Goal: Transaction & Acquisition: Purchase product/service

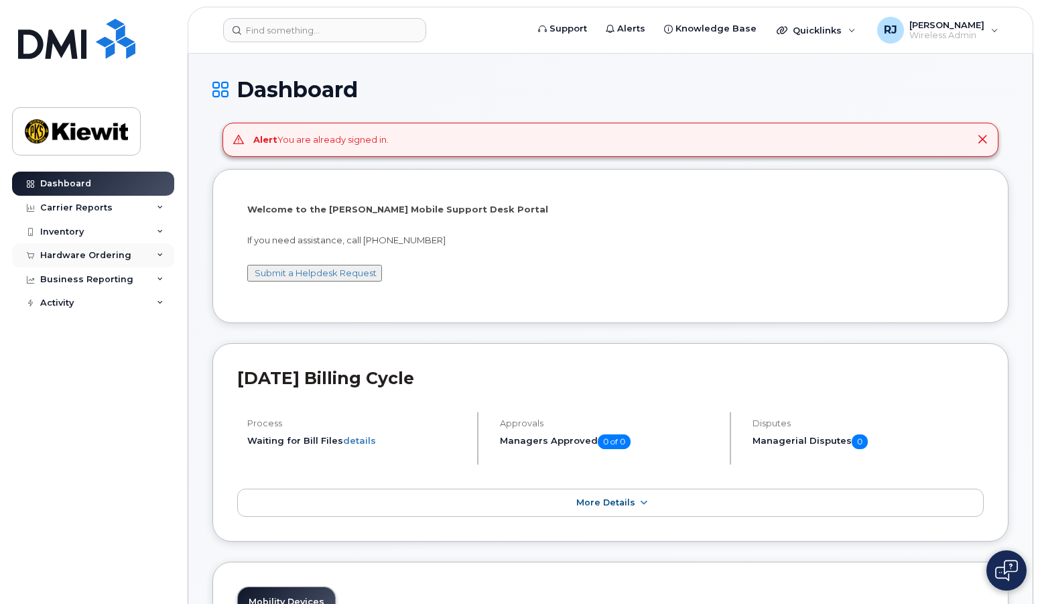
click at [102, 253] on div "Hardware Ordering" at bounding box center [85, 255] width 91 height 11
click at [72, 304] on div "Orders" at bounding box center [62, 306] width 33 height 12
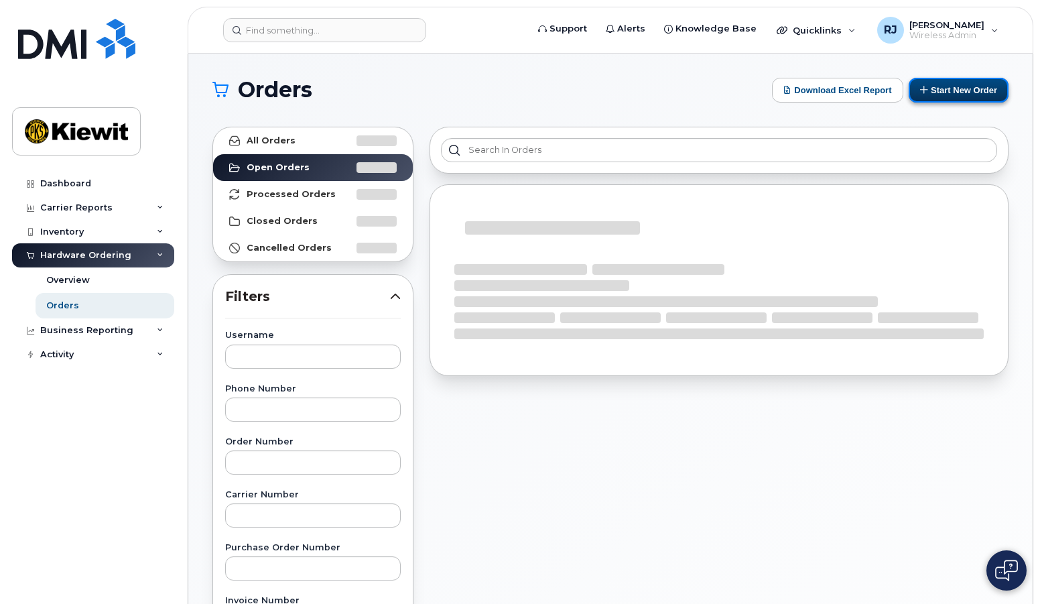
click at [959, 90] on button "Start New Order" at bounding box center [959, 90] width 100 height 25
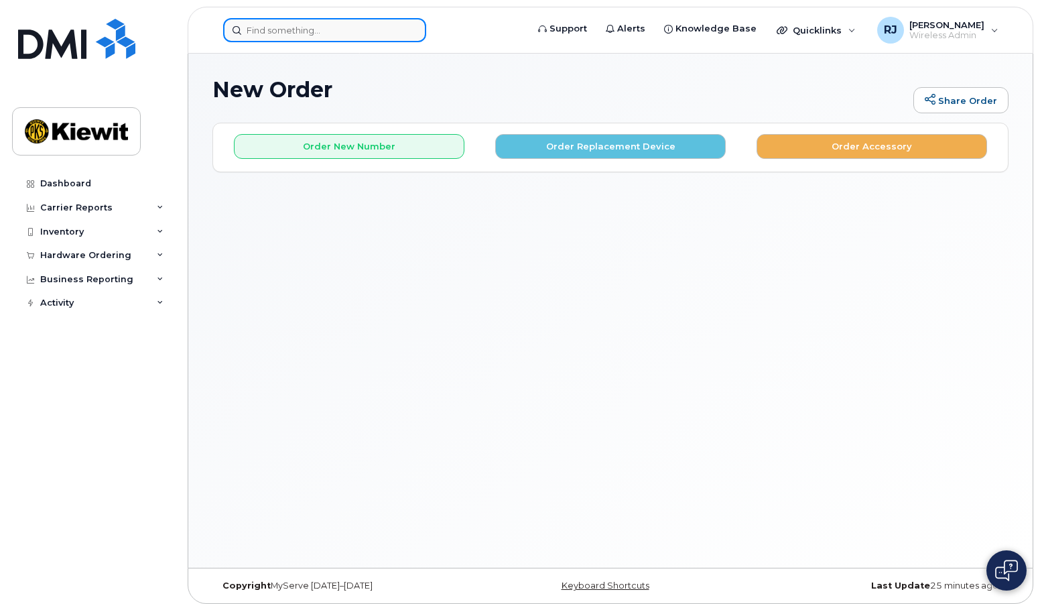
click at [278, 40] on input at bounding box center [324, 30] width 203 height 24
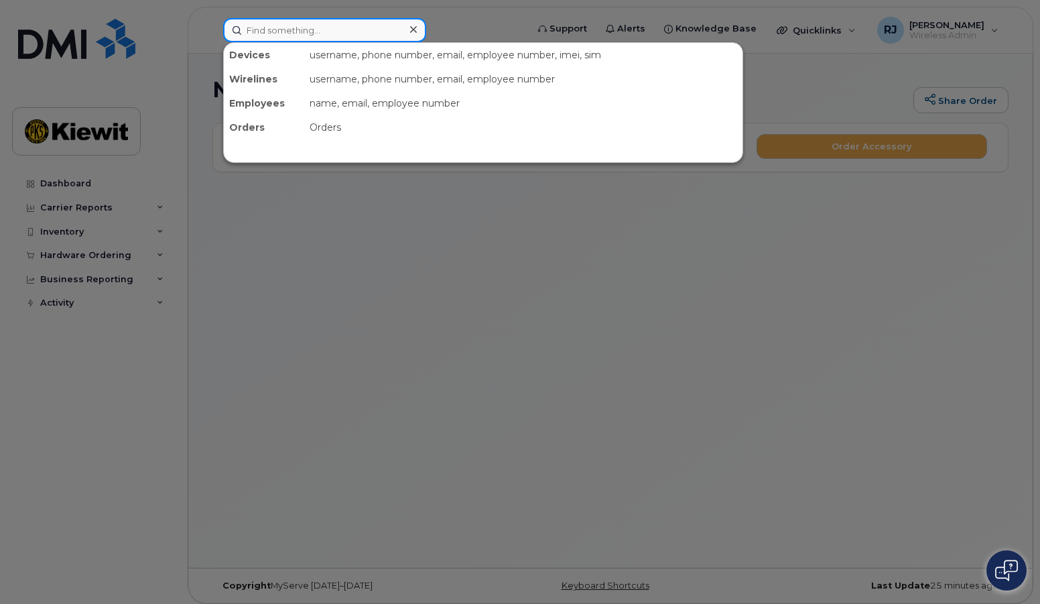
paste input "(602)592-6543"
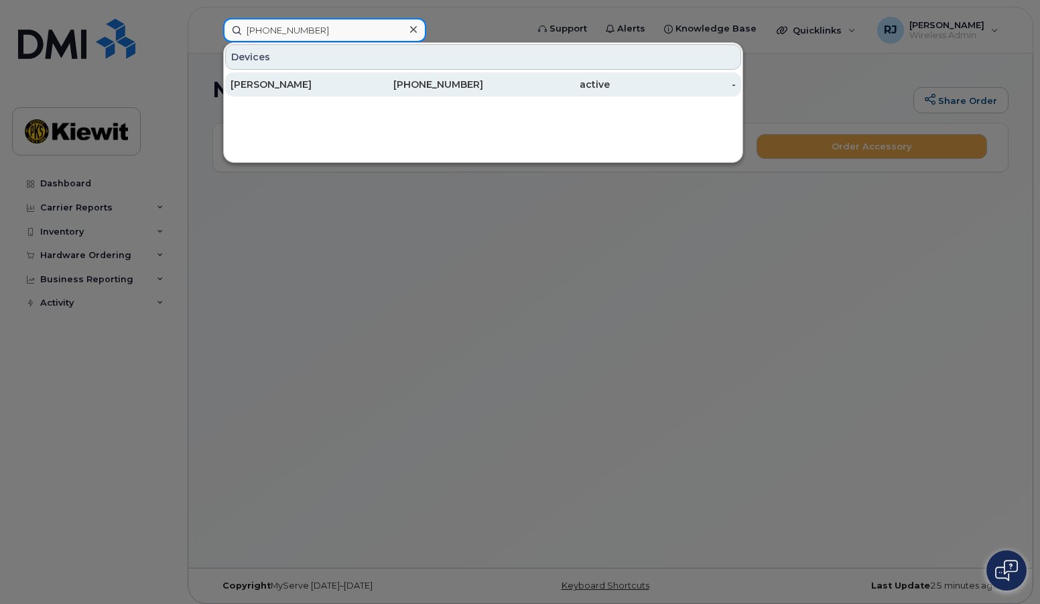
type input "(602)592-6543"
click at [356, 81] on div "EDUARDO CORDOVA" at bounding box center [294, 84] width 127 height 13
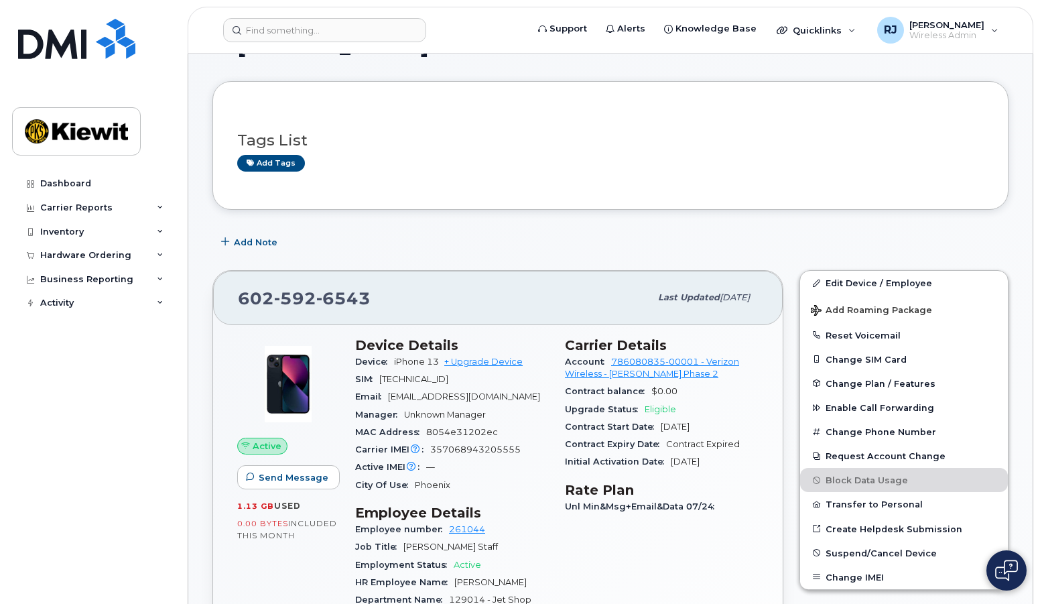
scroll to position [134, 0]
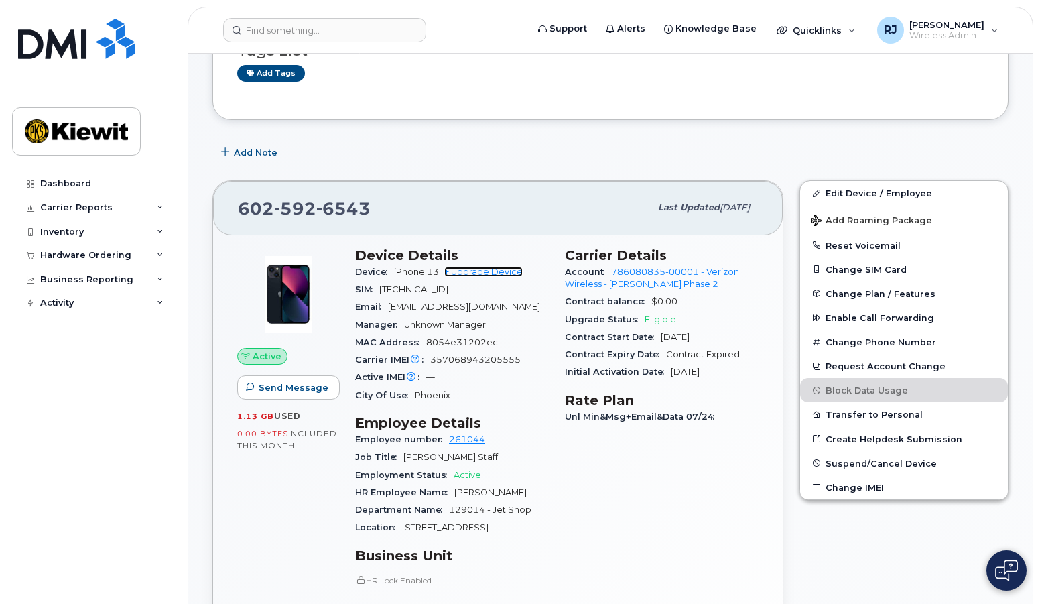
click at [480, 275] on link "+ Upgrade Device" at bounding box center [483, 272] width 78 height 10
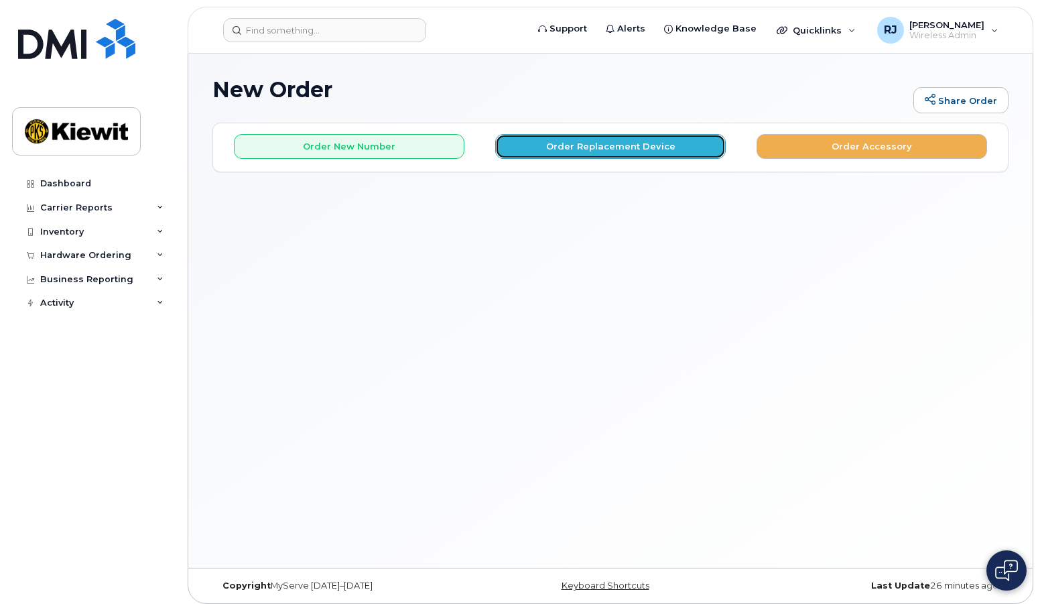
click at [616, 145] on button "Order Replacement Device" at bounding box center [610, 146] width 231 height 25
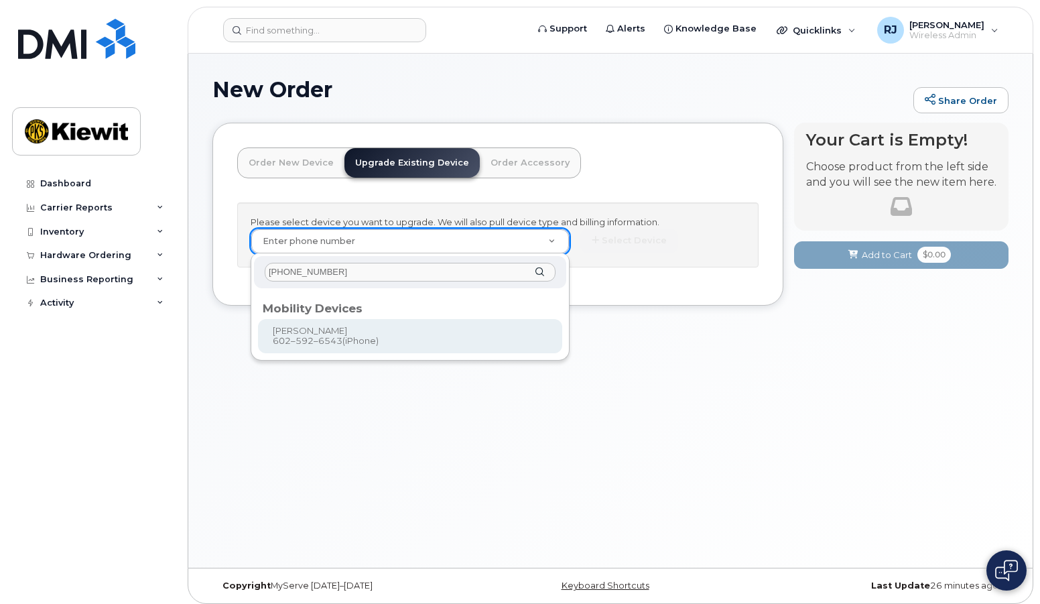
type input "[PHONE_NUMBER]"
type input "1170247"
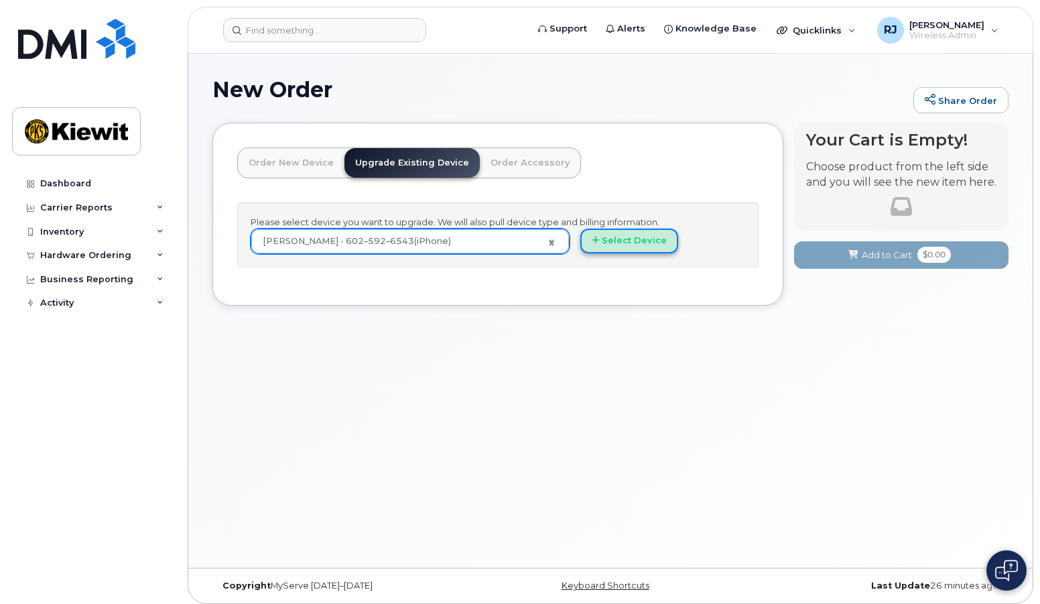
click at [636, 243] on button "Select Device" at bounding box center [630, 241] width 98 height 25
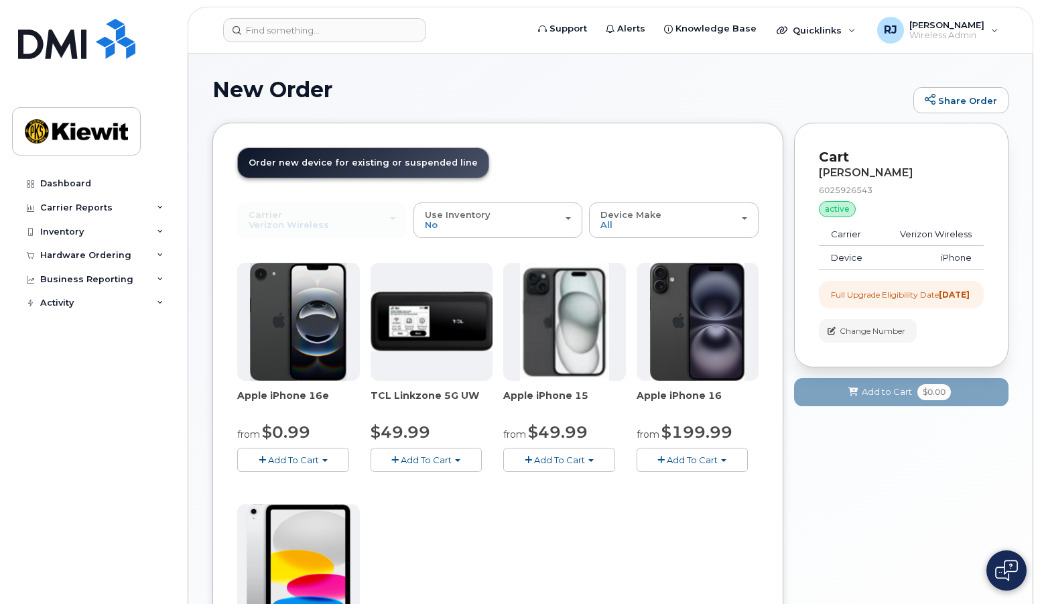
click at [306, 457] on span "Add To Cart" at bounding box center [293, 460] width 51 height 11
click at [338, 486] on link "$0.99 - 2 Year Upgrade (128GB)" at bounding box center [325, 485] width 168 height 17
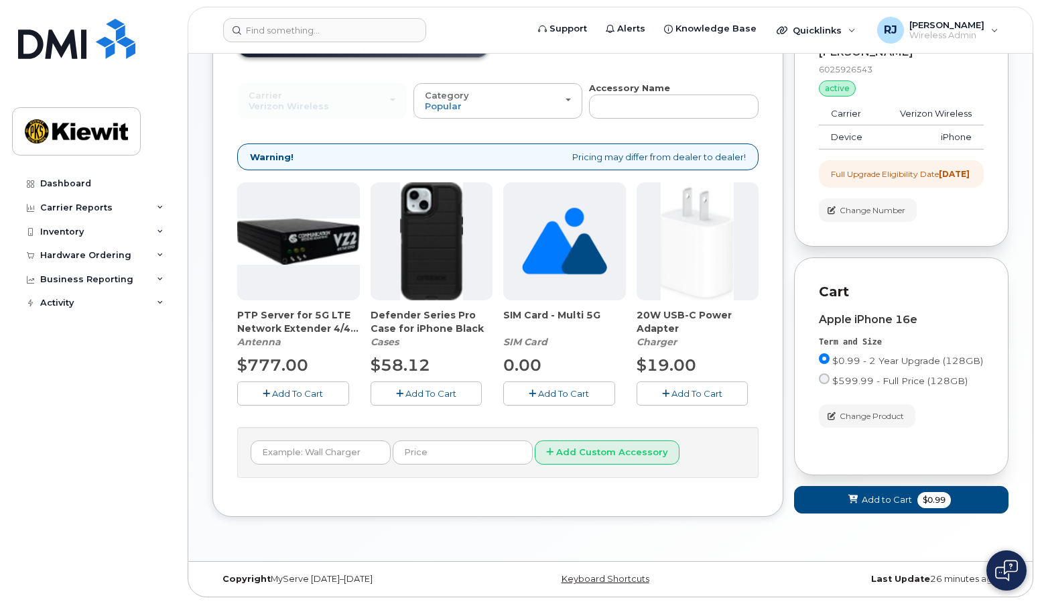
scroll to position [132, 0]
click at [422, 388] on span "Add To Cart" at bounding box center [431, 393] width 51 height 11
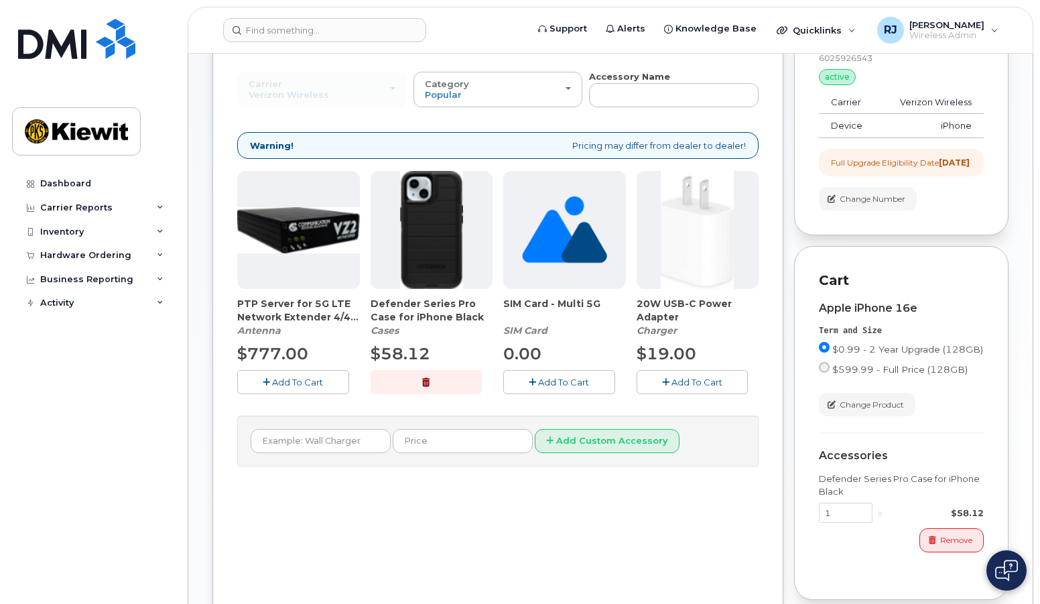
click at [703, 386] on span "Add To Cart" at bounding box center [697, 382] width 51 height 11
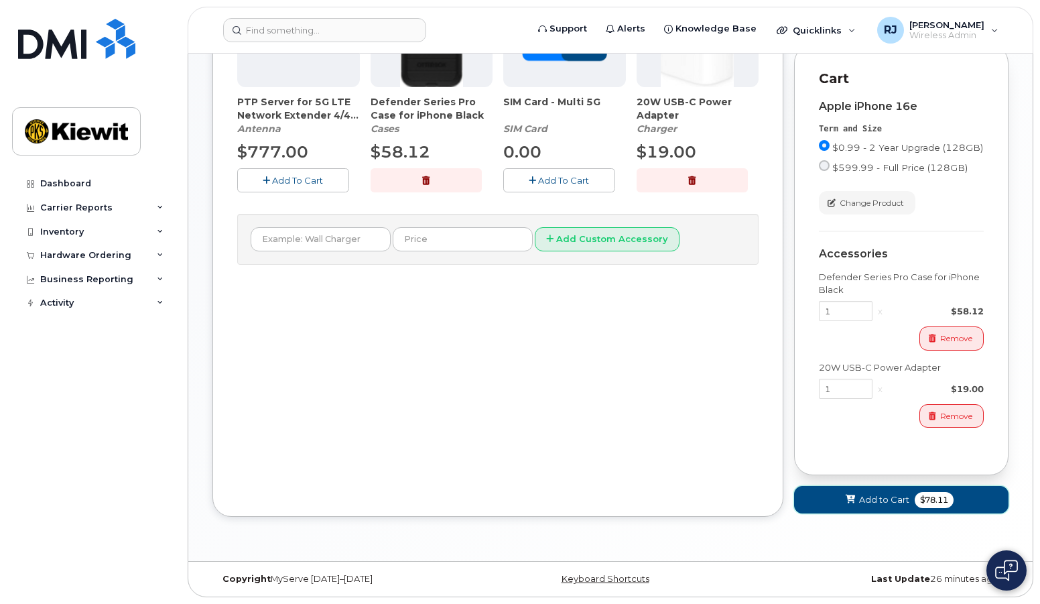
click at [885, 497] on span "Add to Cart" at bounding box center [884, 499] width 50 height 13
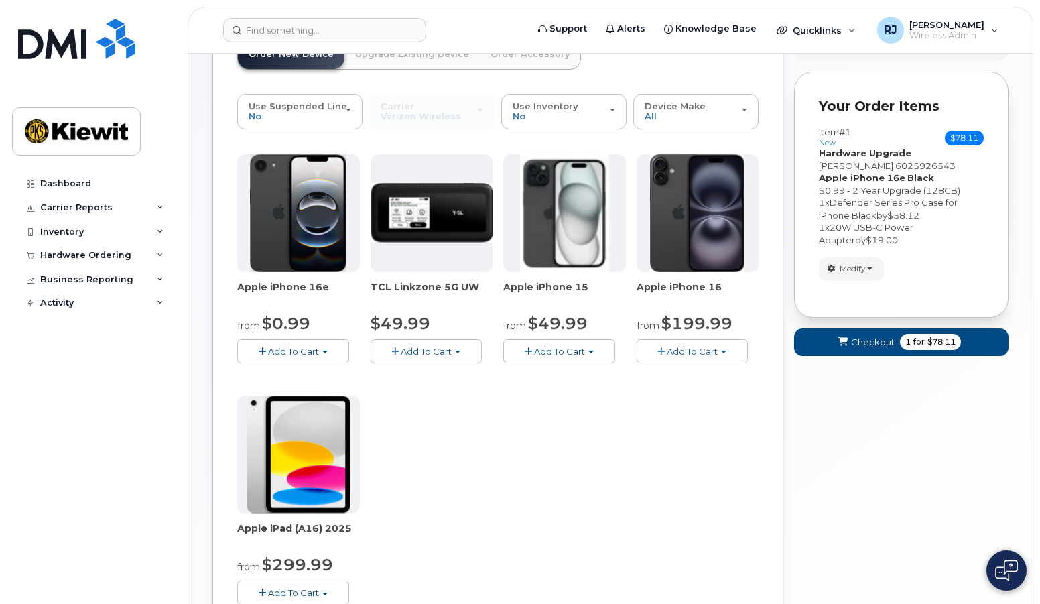
scroll to position [84, 0]
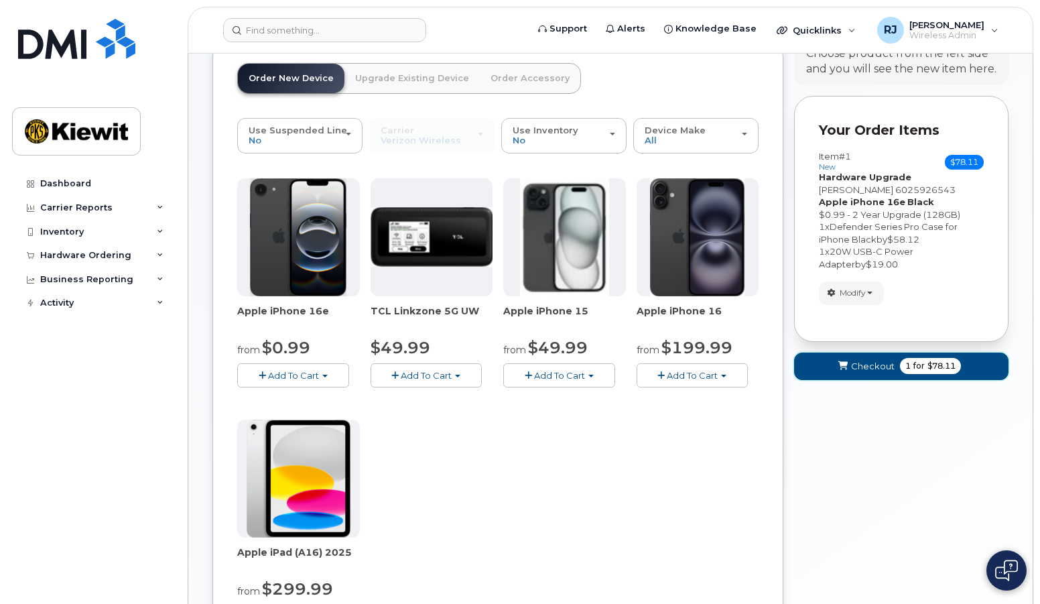
click at [864, 368] on span "Checkout" at bounding box center [873, 366] width 44 height 13
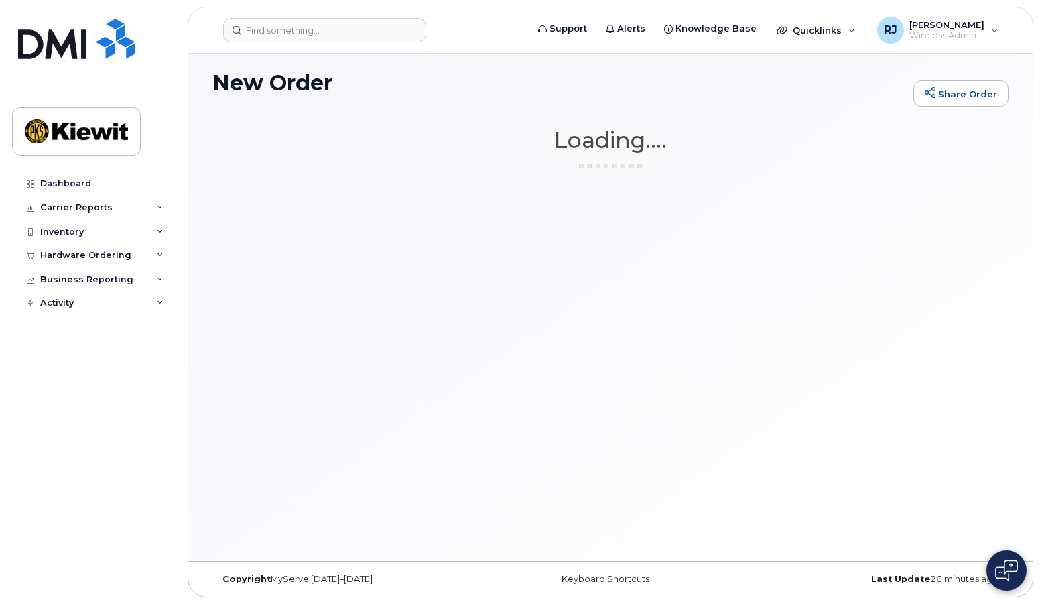
scroll to position [7, 0]
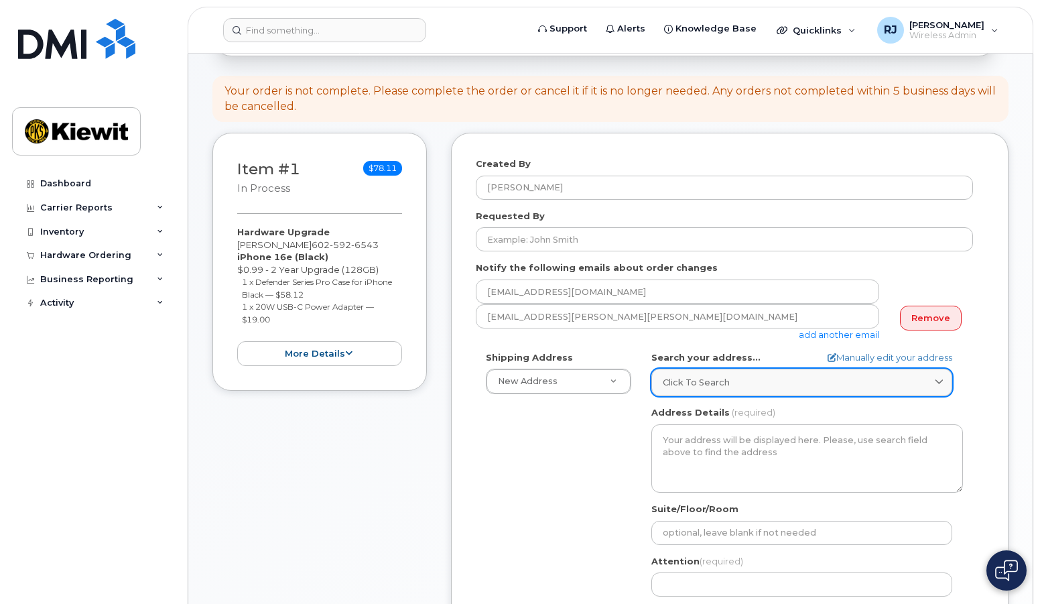
scroll to position [134, 0]
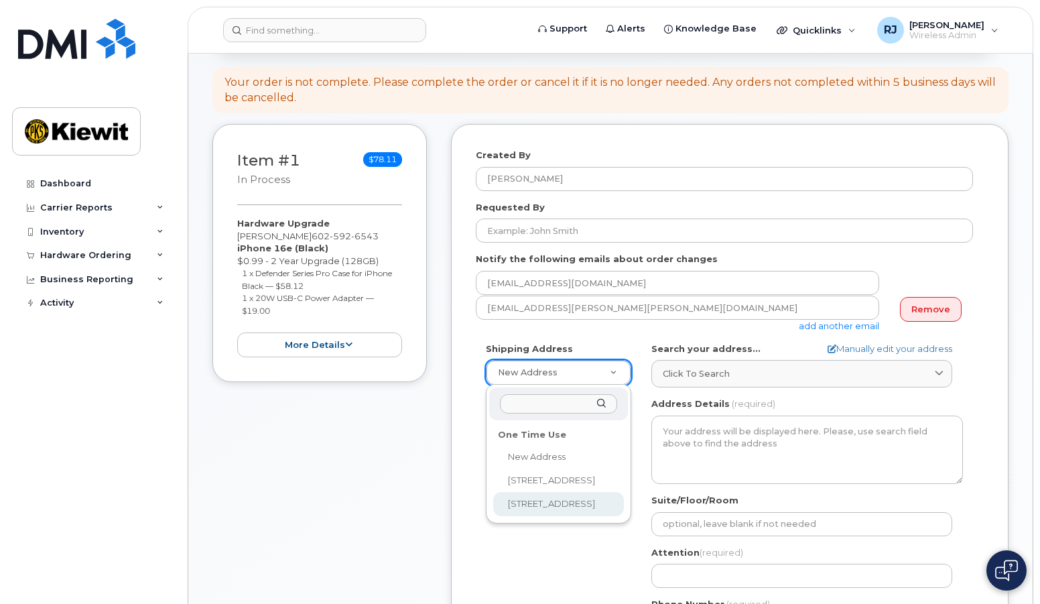
select select "[STREET_ADDRESS]"
type textarea "[STREET_ADDRESS]"
type input "[PERSON_NAME]"
type input "6028821404"
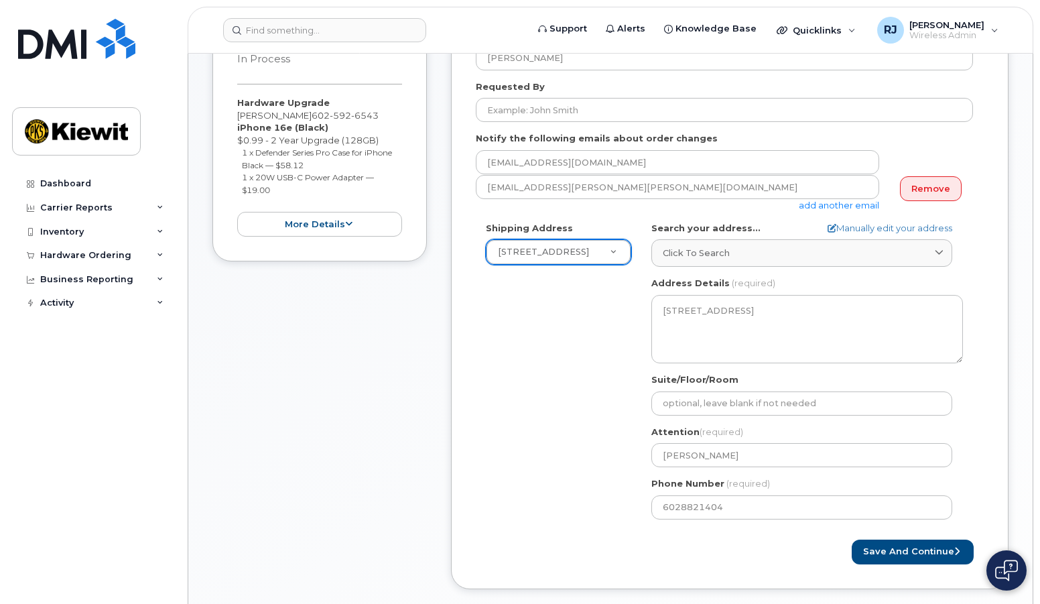
scroll to position [335, 0]
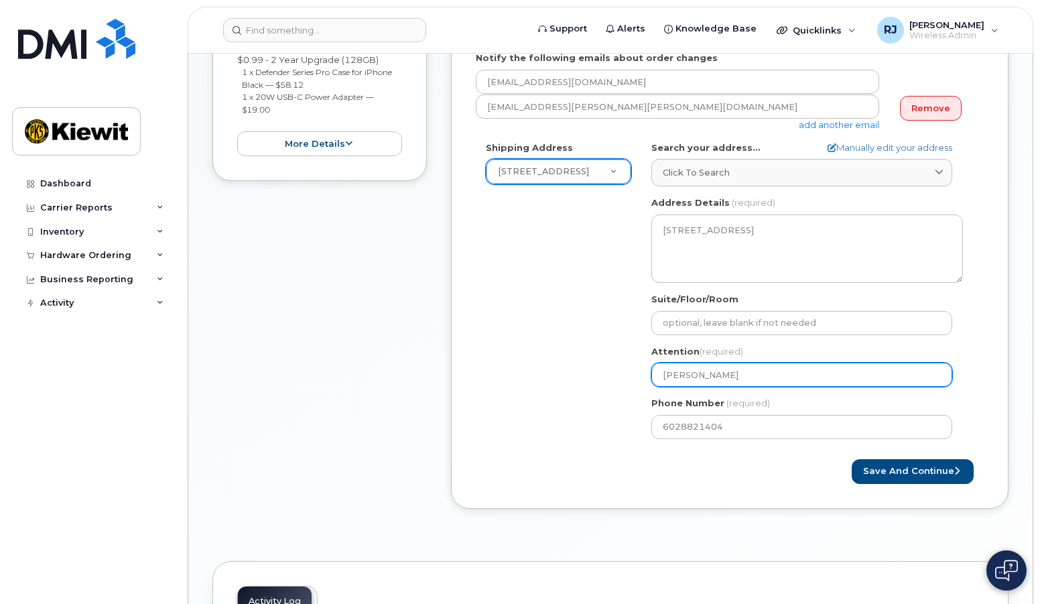
drag, startPoint x: 737, startPoint y: 378, endPoint x: 558, endPoint y: 356, distance: 179.7
click at [558, 356] on div "Shipping Address [STREET_ADDRESS][GEOGRAPHIC_DATA] [STREET_ADDRESS] AZ [GEOGRAP…" at bounding box center [724, 295] width 497 height 308
select select
type input "e"
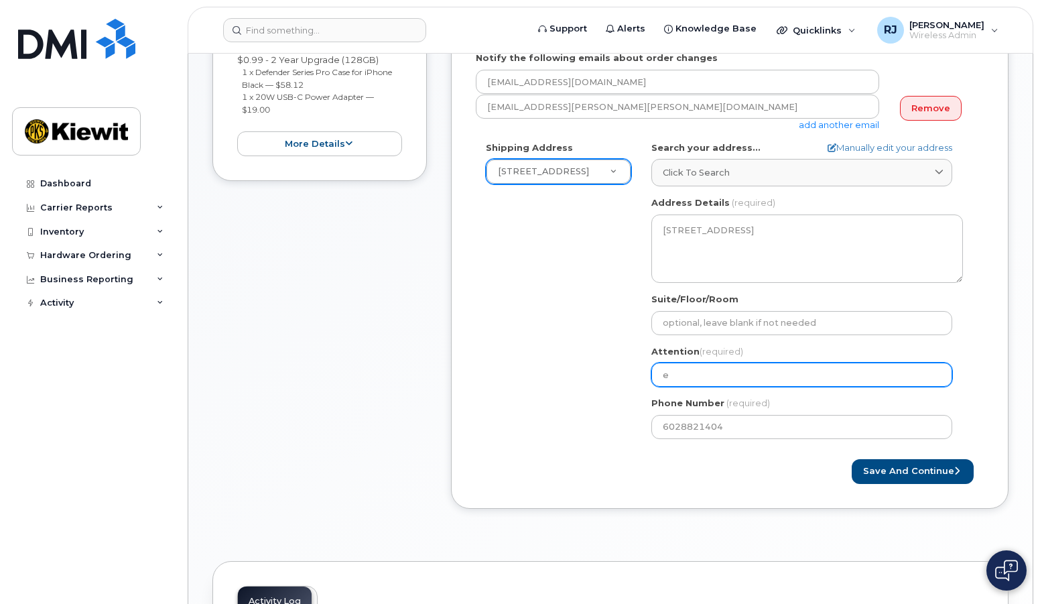
select select
type input "ed"
select select
type input "edu"
select select
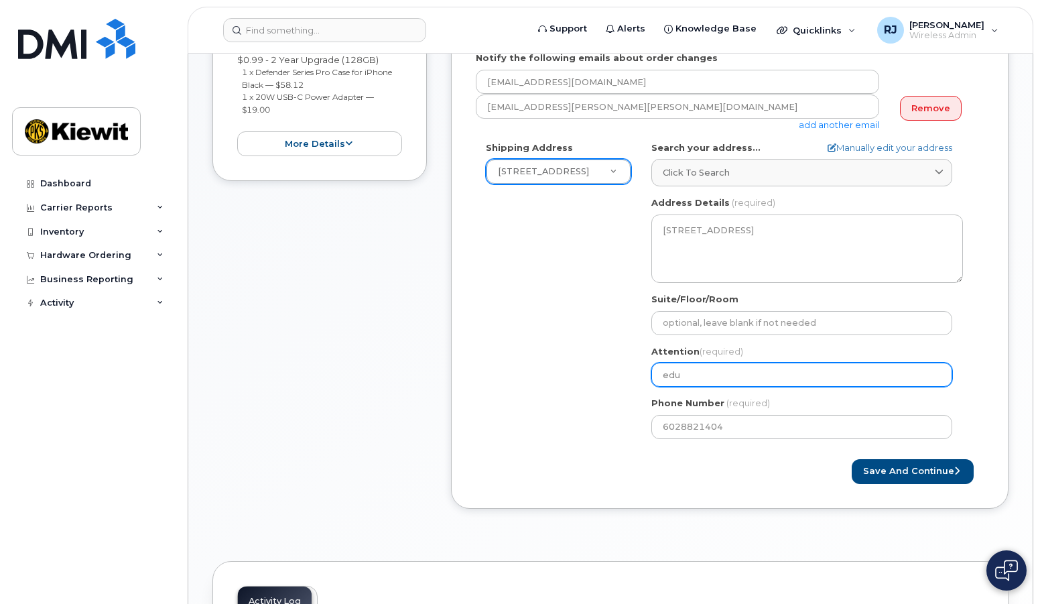
type input "edua"
select select
type input "eduar"
select select
type input "[PERSON_NAME]"
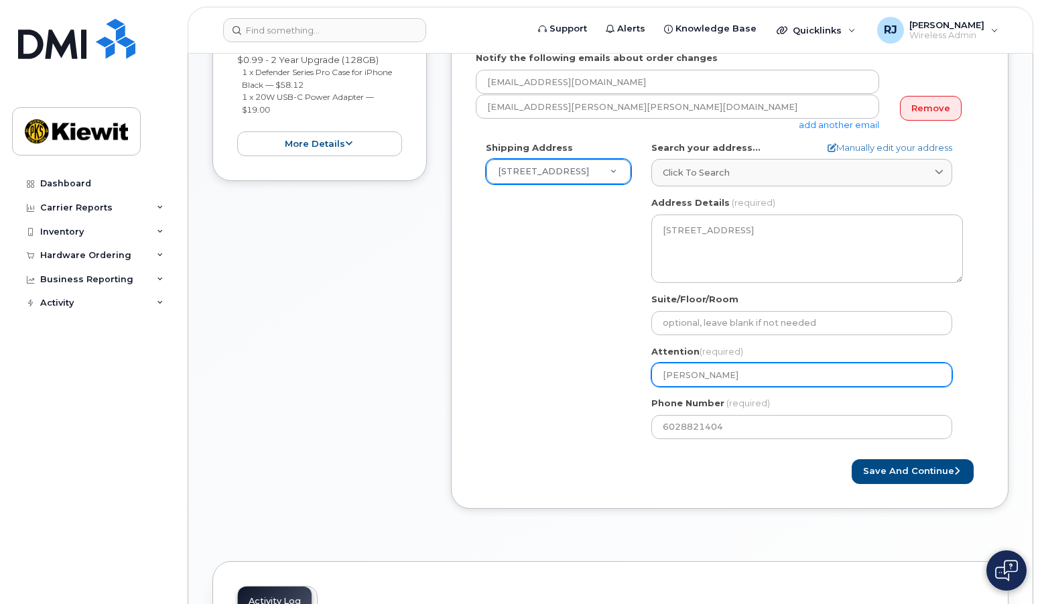
select select
type input "[PERSON_NAME]"
select select
type input "[PERSON_NAME]"
select select
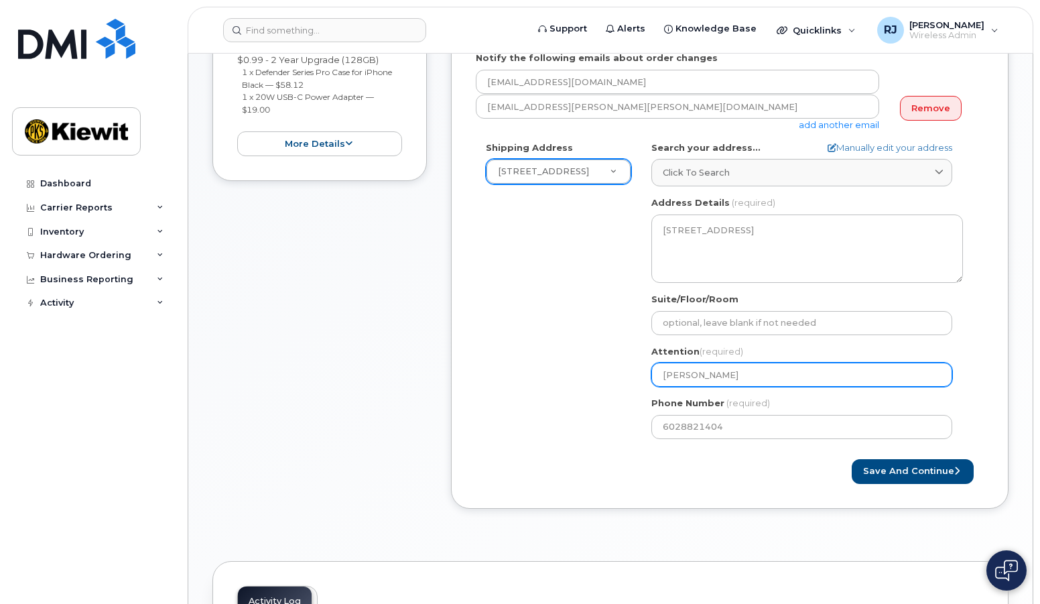
click at [729, 374] on input "Eduardo" at bounding box center [802, 375] width 301 height 24
type input "Eduardo"
select select
type input "Eduardo C"
select select
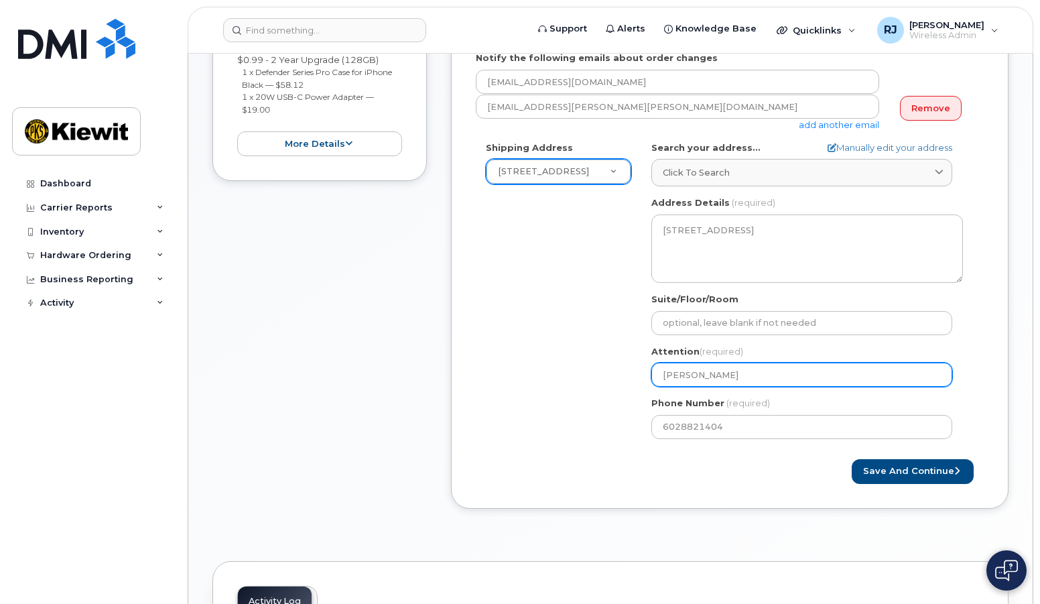
type input "Eduardo Co"
select select
type input "Eduardo Cor"
select select
type input "Eduardo Cord"
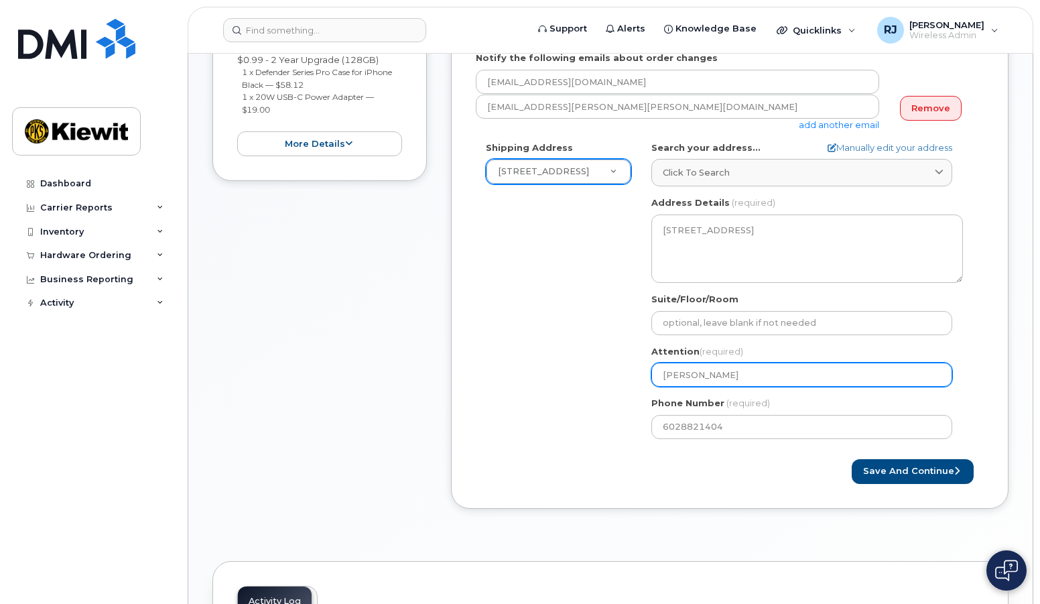
select select
type input "Eduardo Cordo"
select select
type input "Eduardo Cordov"
select select
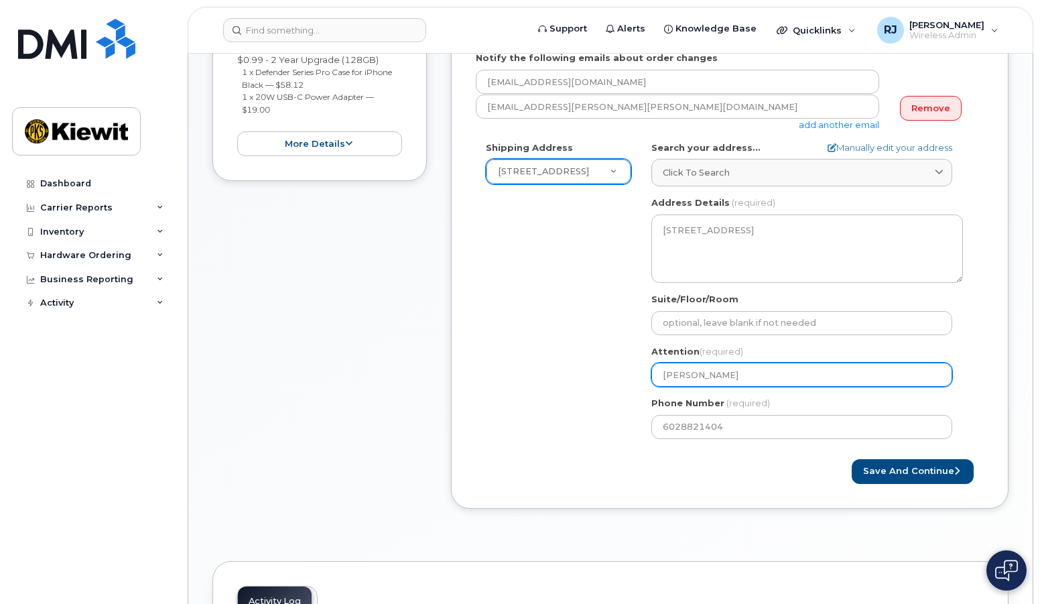
type input "[PERSON_NAME]"
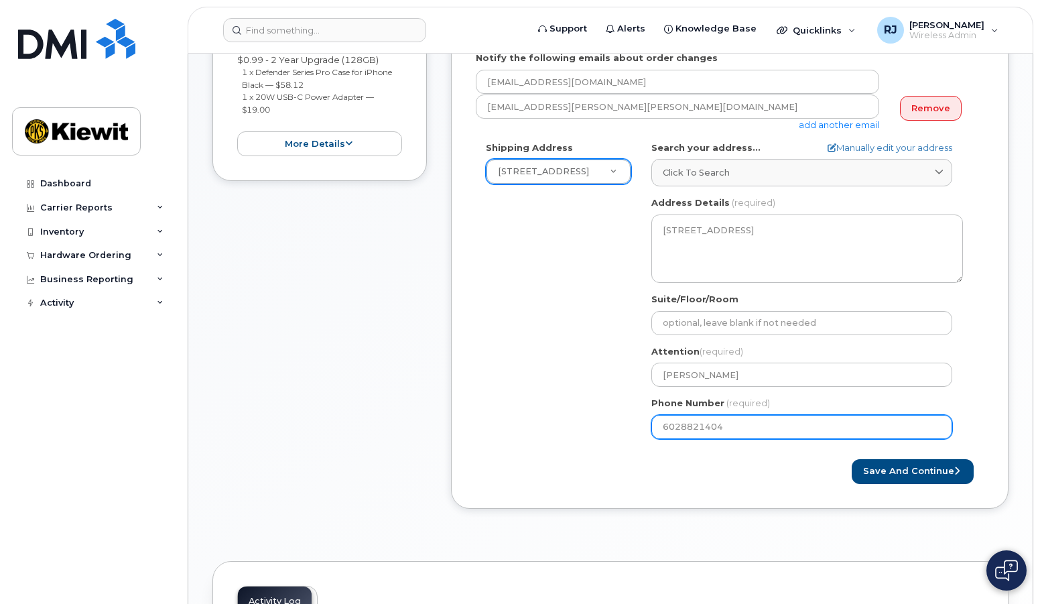
drag, startPoint x: 762, startPoint y: 428, endPoint x: 621, endPoint y: 418, distance: 140.5
click at [621, 418] on div "Shipping Address 21605 N Central Ave New Address 3888 E Broadway Rd 21605 N Cen…" at bounding box center [724, 295] width 497 height 308
paste input "number"
select select
click at [705, 426] on input "Phone Number" at bounding box center [802, 427] width 301 height 24
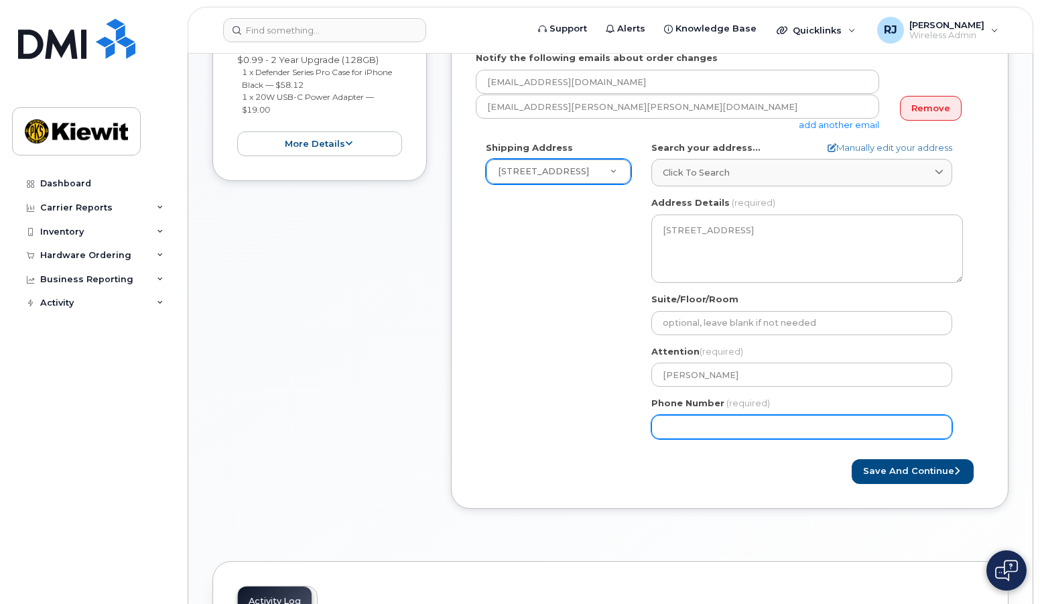
select select
type input "6025926543"
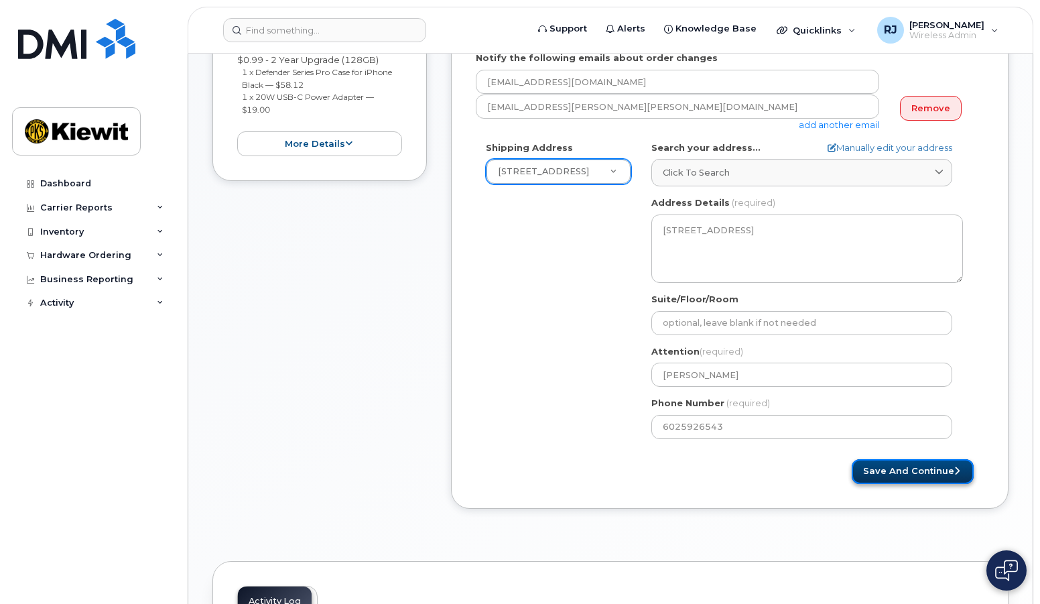
click at [885, 471] on button "Save and Continue" at bounding box center [913, 471] width 122 height 25
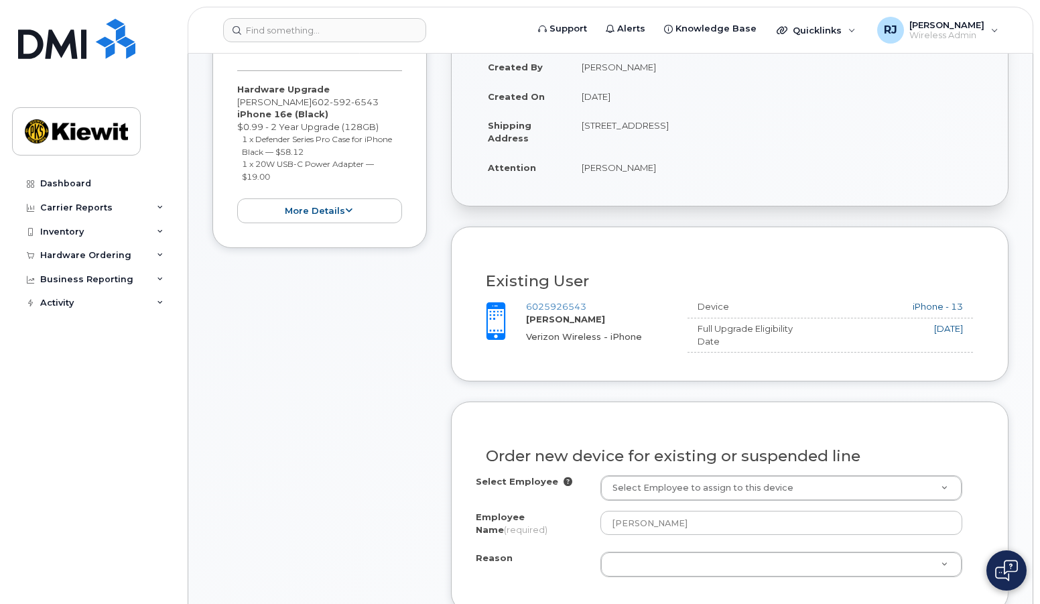
scroll to position [402, 0]
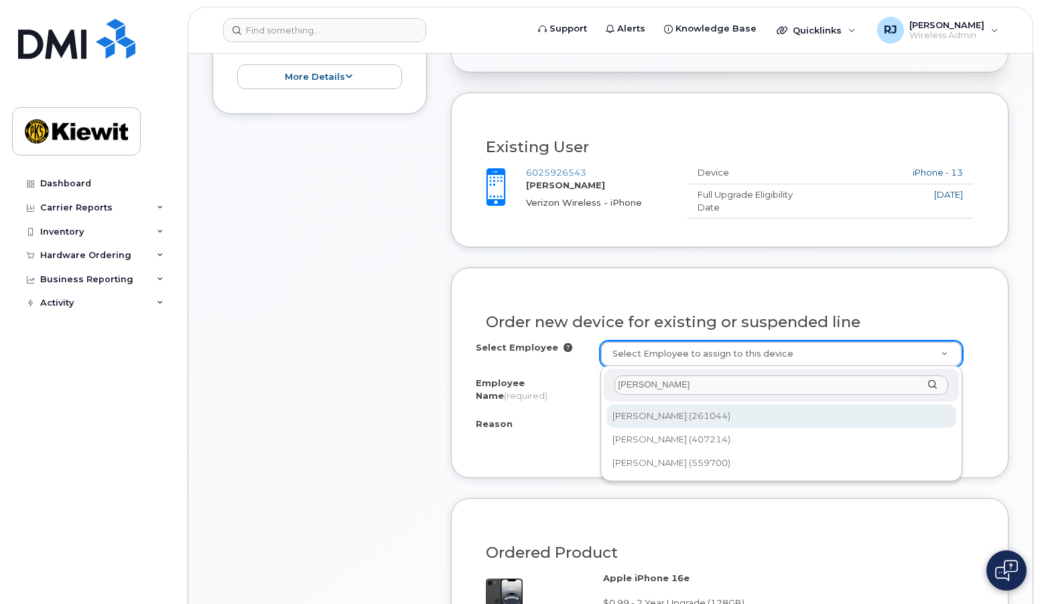
type input "eduardo cordova"
type input "2149649"
type input "[PERSON_NAME]"
select select
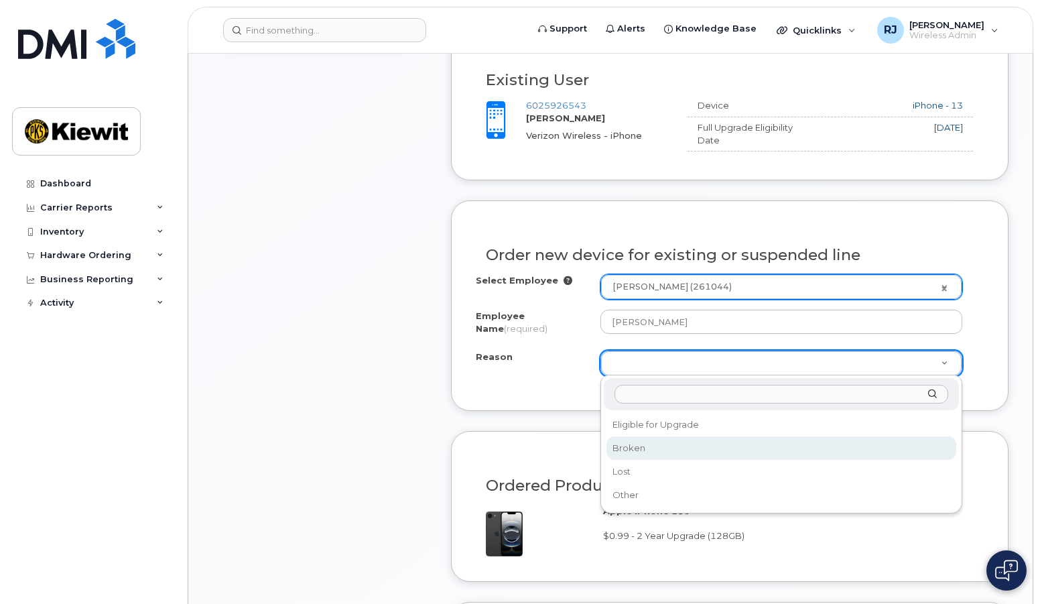
scroll to position [536, 0]
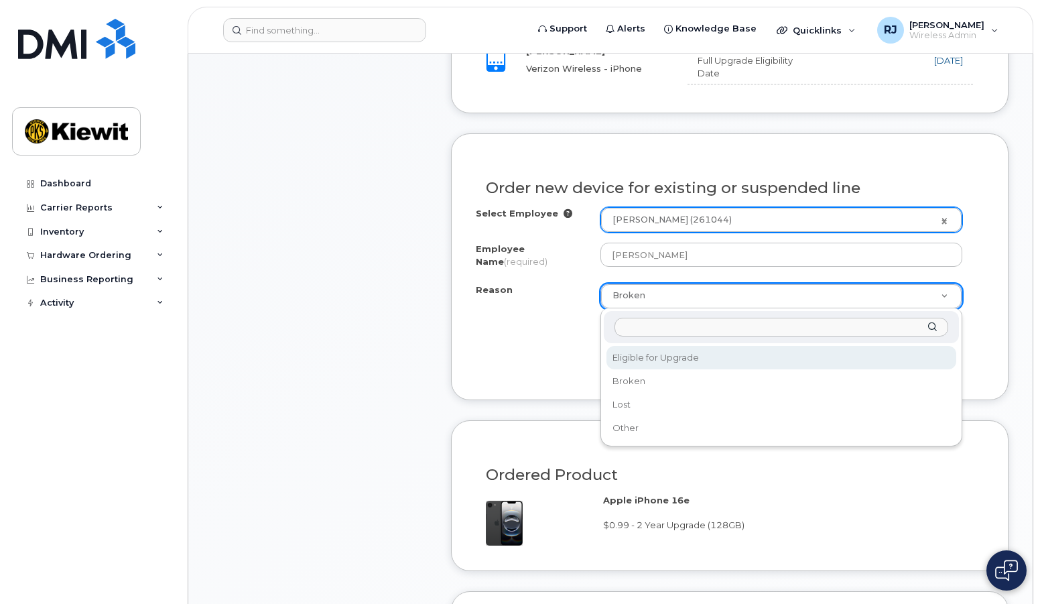
select select "eligible_for_upgrade"
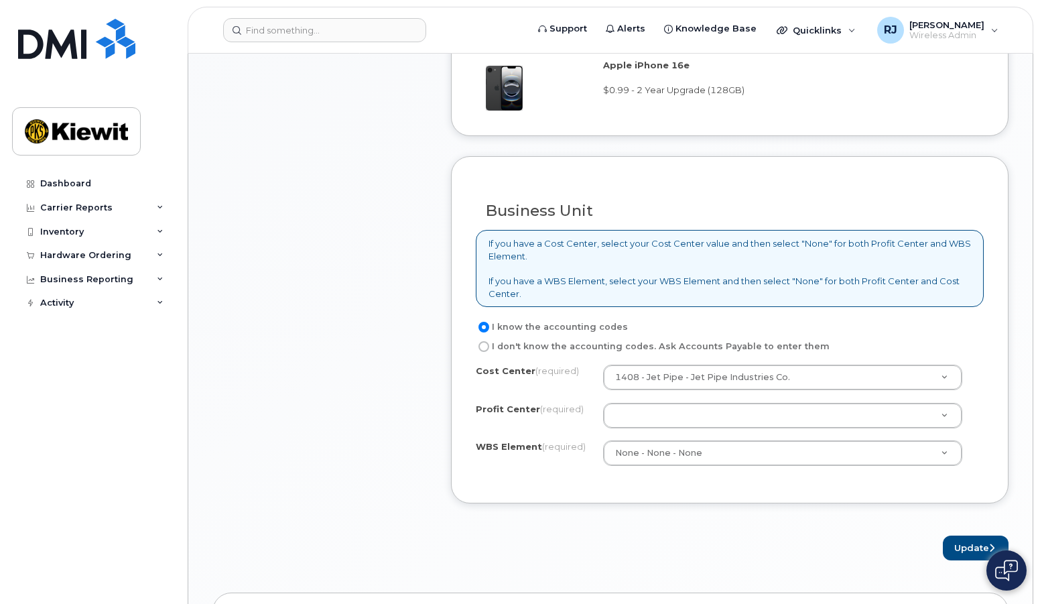
scroll to position [939, 0]
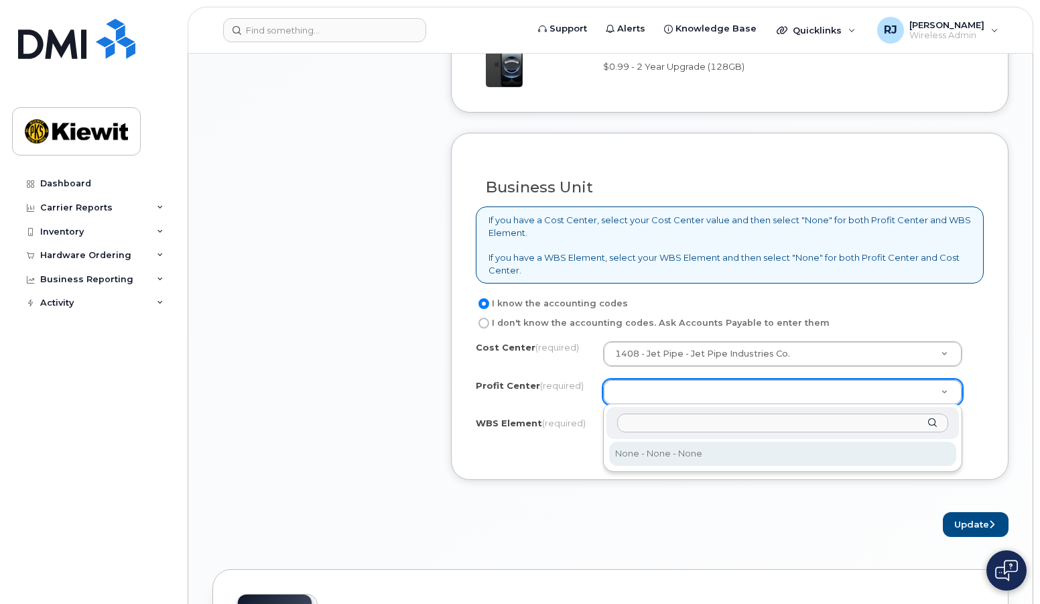
select select "None"
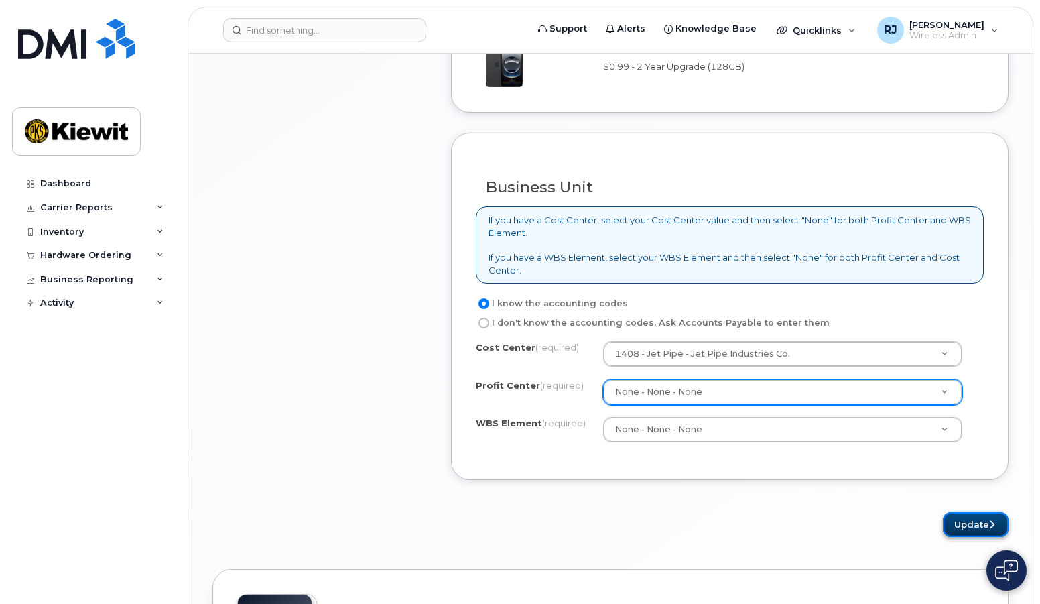
click at [971, 521] on button "Update" at bounding box center [976, 524] width 66 height 25
click at [645, 325] on label "I don't know the accounting codes. Ask Accounts Payable to enter them" at bounding box center [653, 323] width 354 height 16
click at [489, 325] on input "I don't know the accounting codes. Ask Accounts Payable to enter them" at bounding box center [484, 323] width 11 height 11
radio input "true"
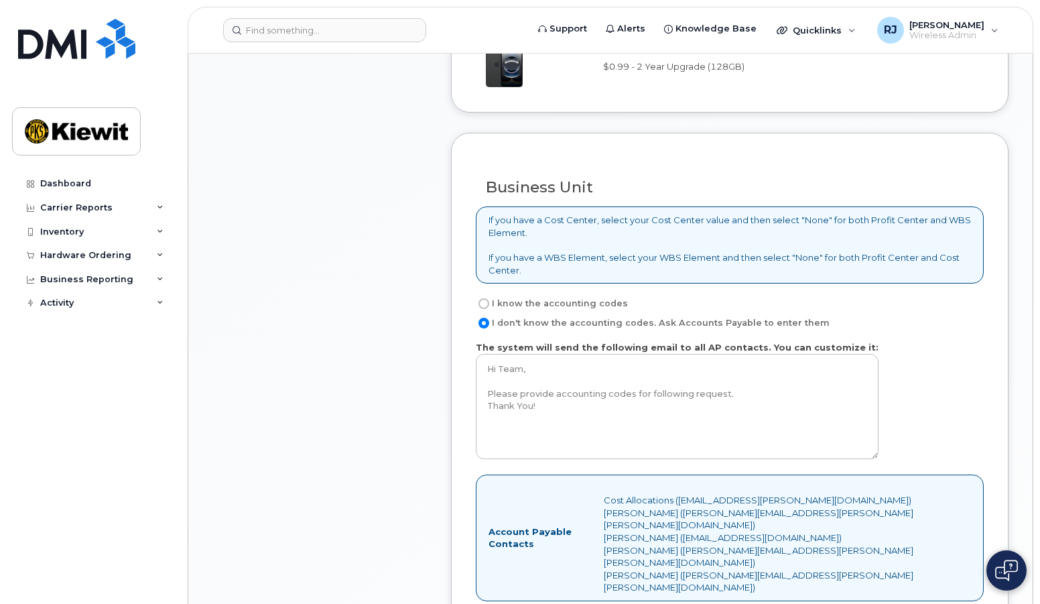
click at [483, 304] on input "I know the accounting codes" at bounding box center [484, 303] width 11 height 11
radio input "true"
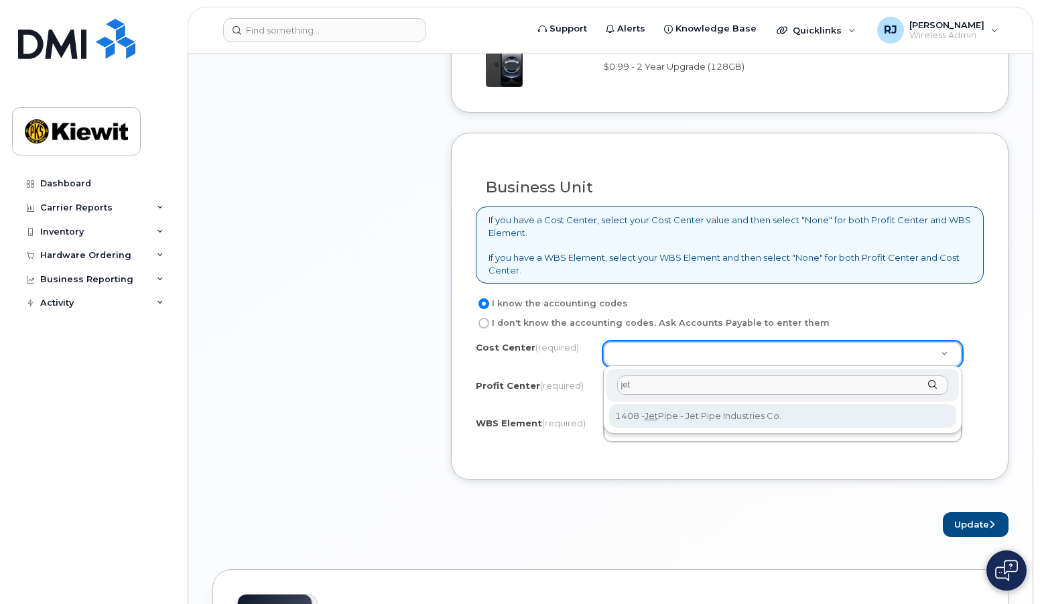
type input "jet"
type input "Jet Pipe"
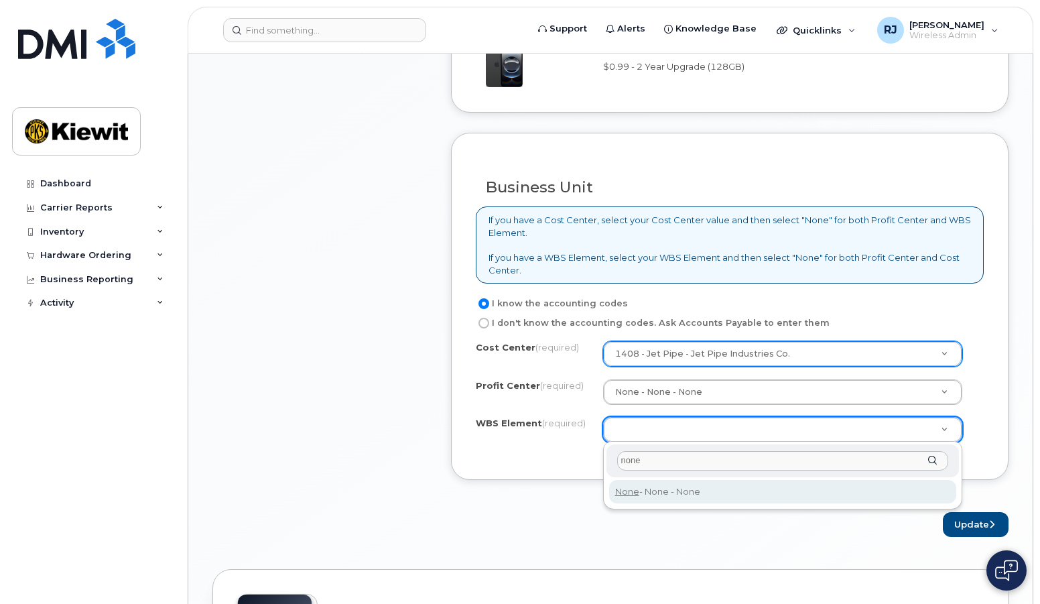
type input "none"
type input "None"
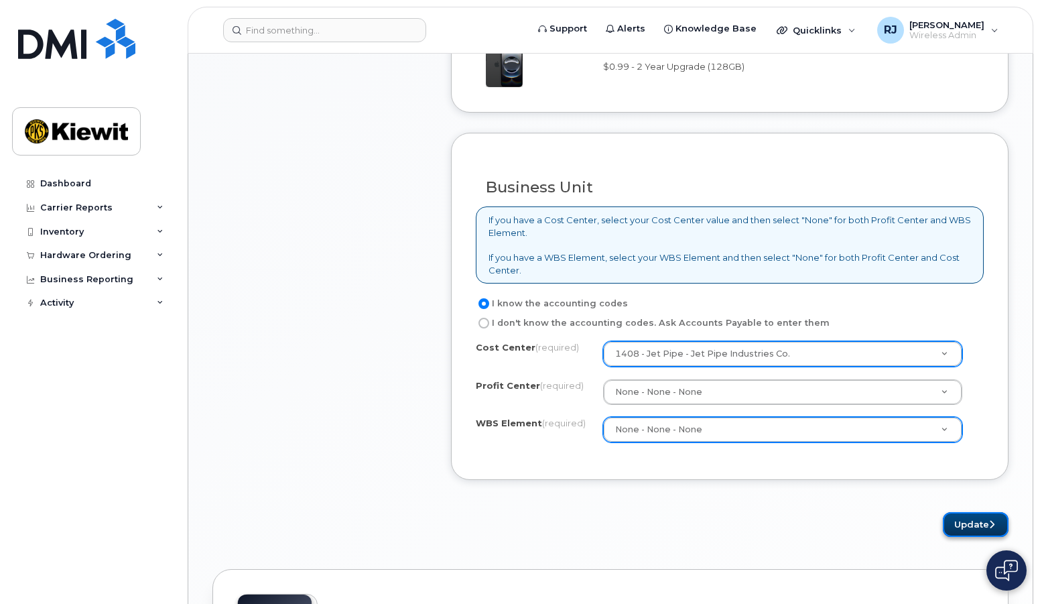
click at [975, 526] on button "Update" at bounding box center [976, 524] width 66 height 25
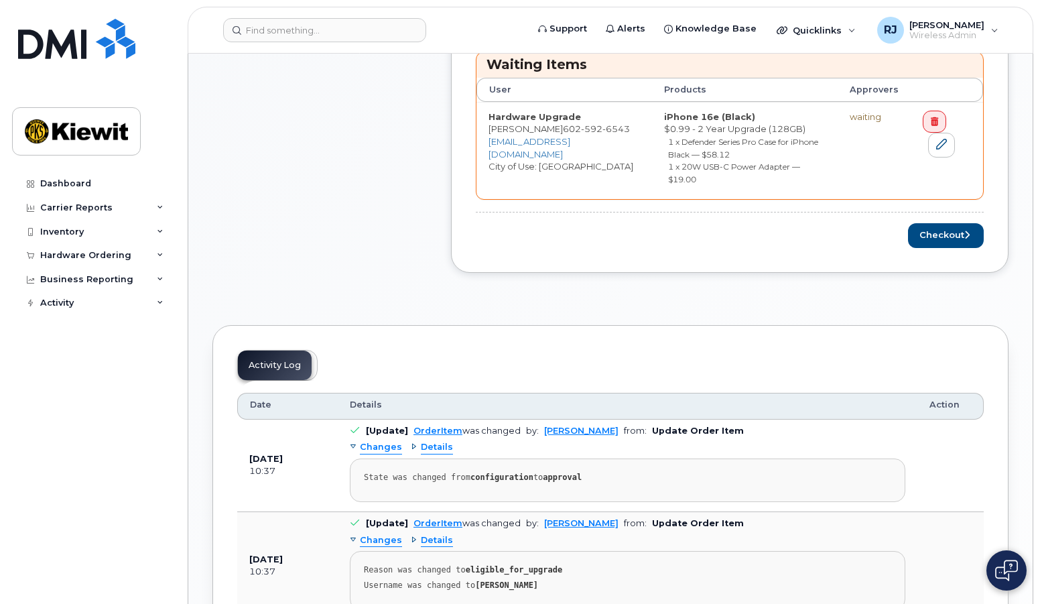
scroll to position [603, 0]
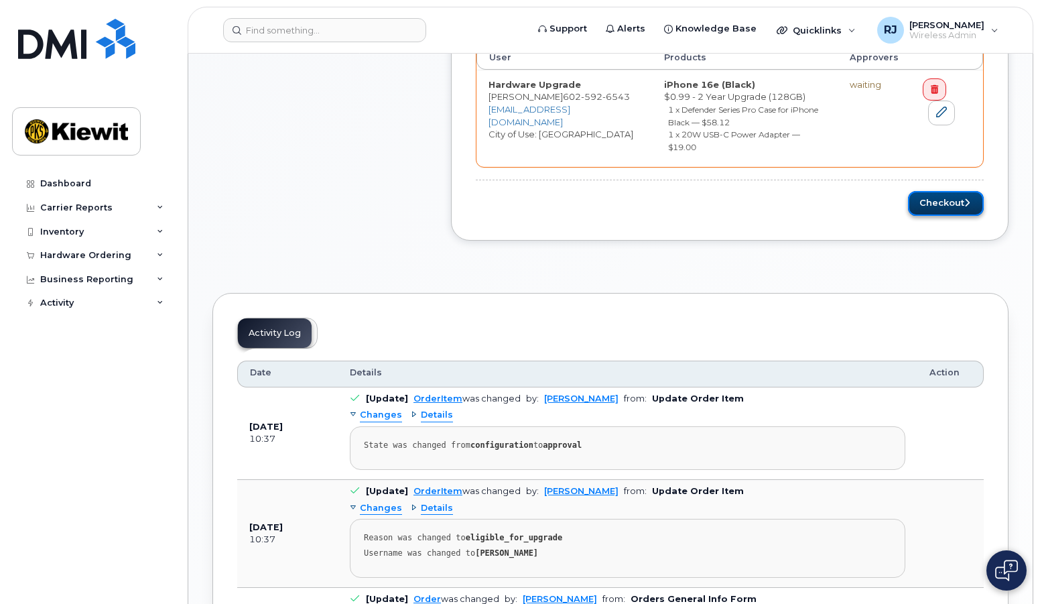
click at [944, 194] on button "Checkout" at bounding box center [946, 203] width 76 height 25
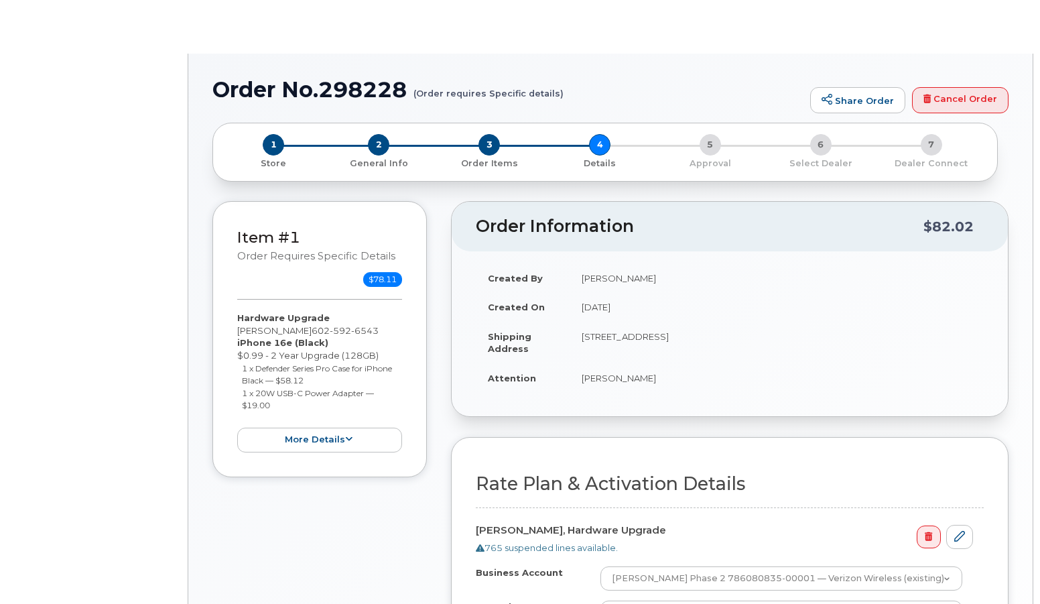
select select "Business Unlimited Smartphone"
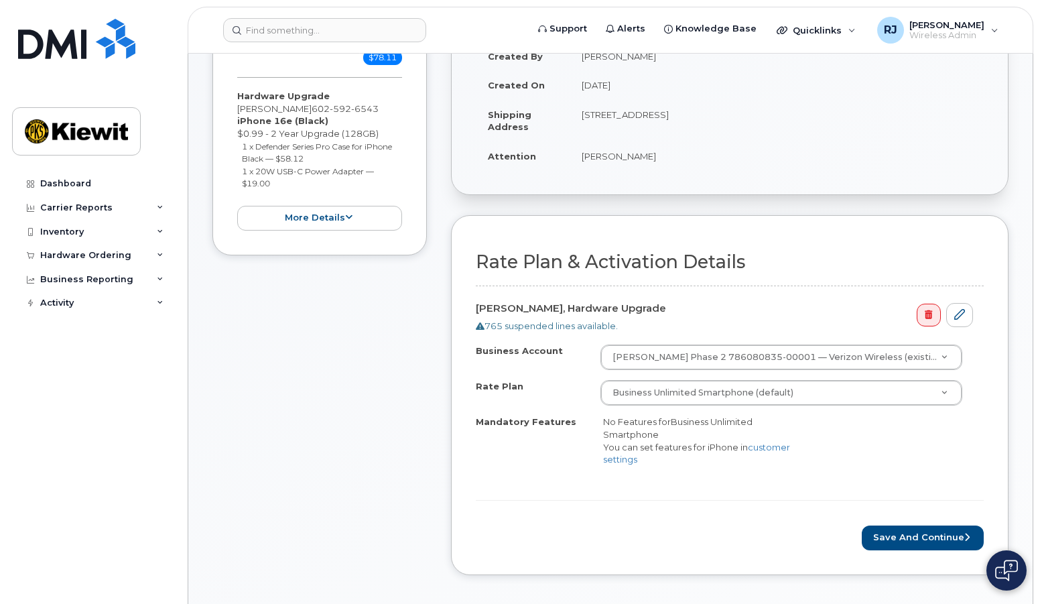
scroll to position [268, 0]
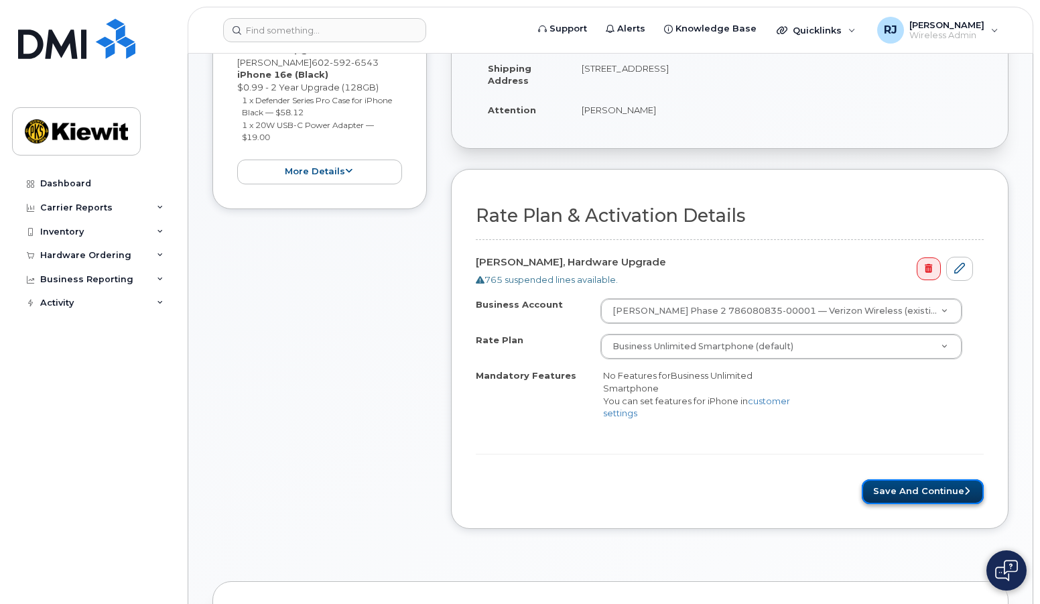
click at [918, 491] on button "Save and Continue" at bounding box center [923, 491] width 122 height 25
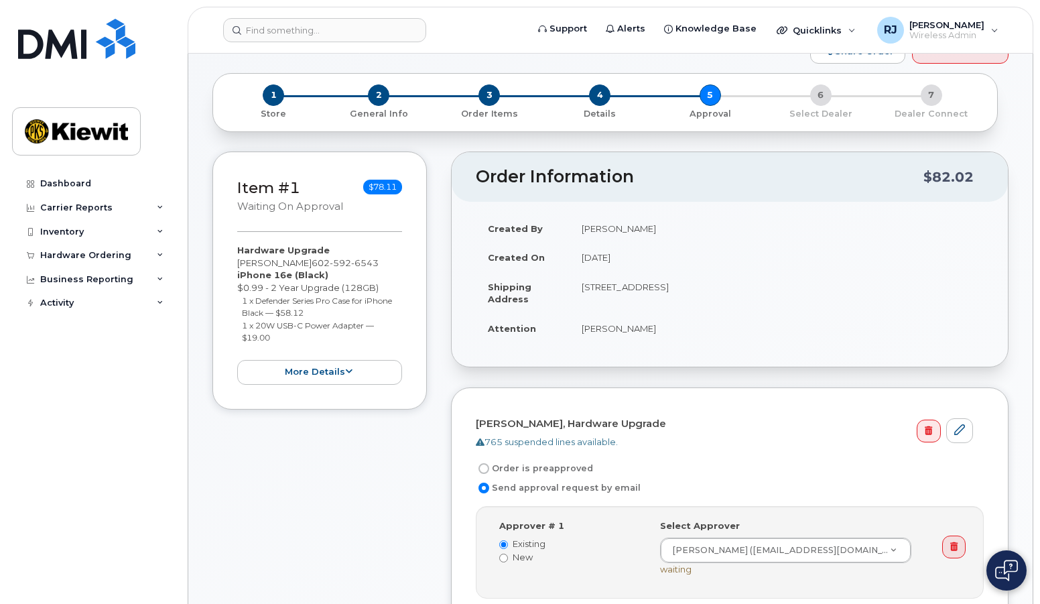
scroll to position [201, 0]
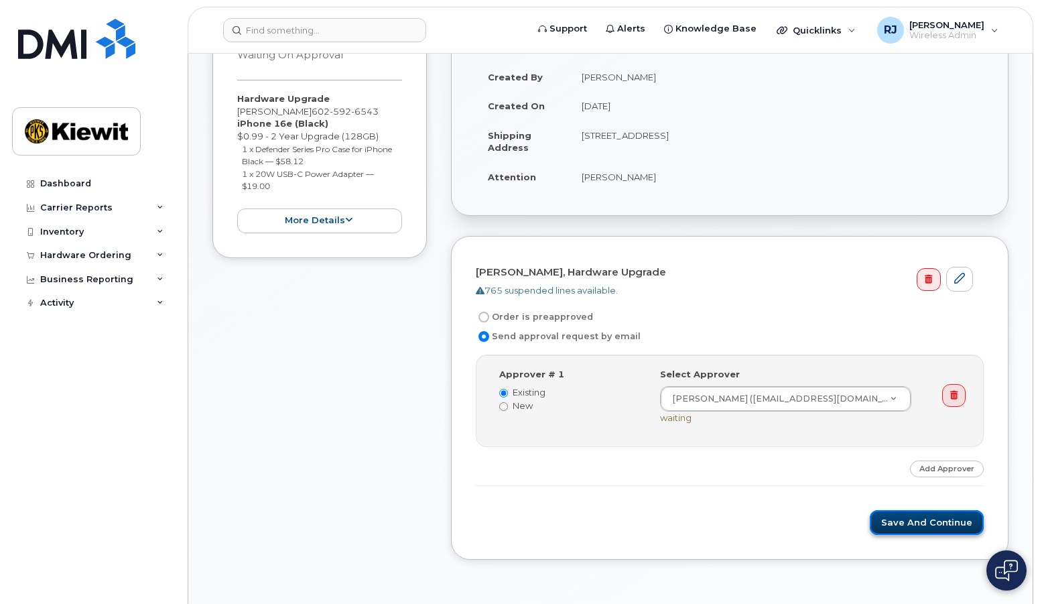
click at [927, 521] on button "Save and Continue" at bounding box center [927, 522] width 114 height 25
